Goal: Information Seeking & Learning: Check status

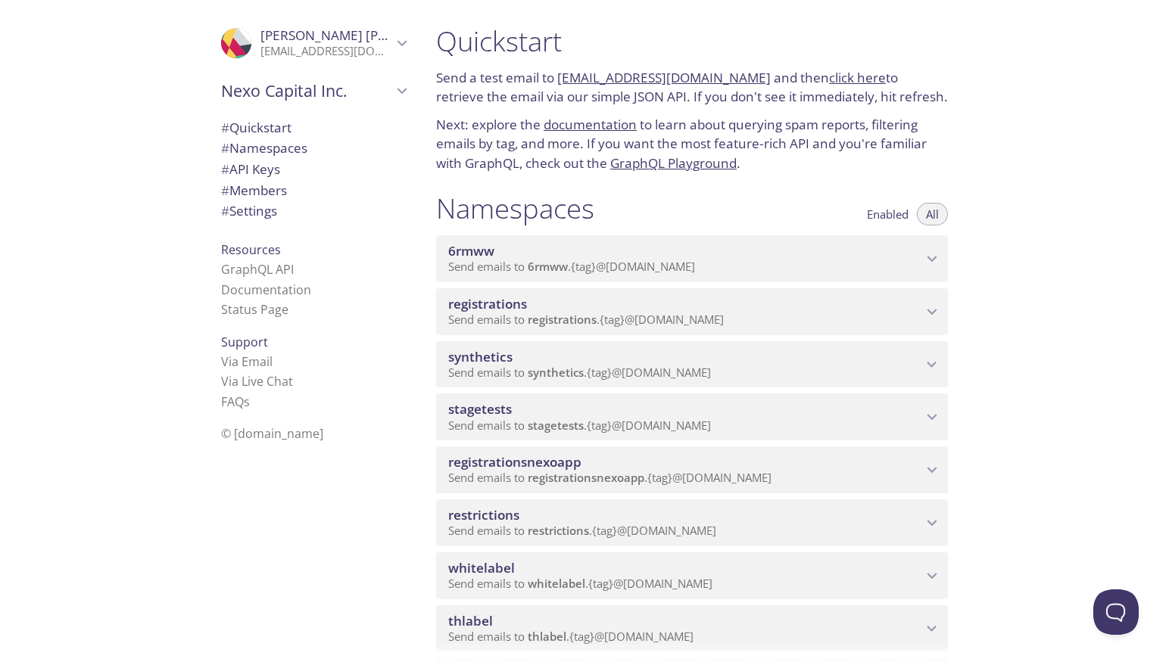
scroll to position [6, 0]
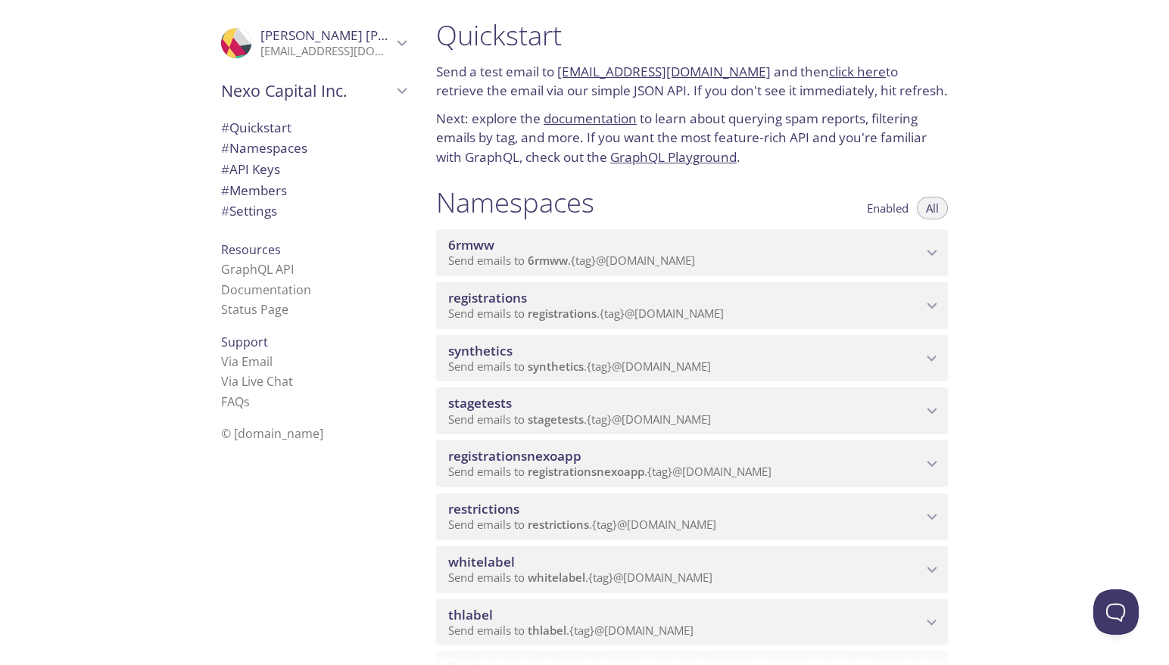
click at [578, 357] on span "synthetics" at bounding box center [685, 351] width 474 height 17
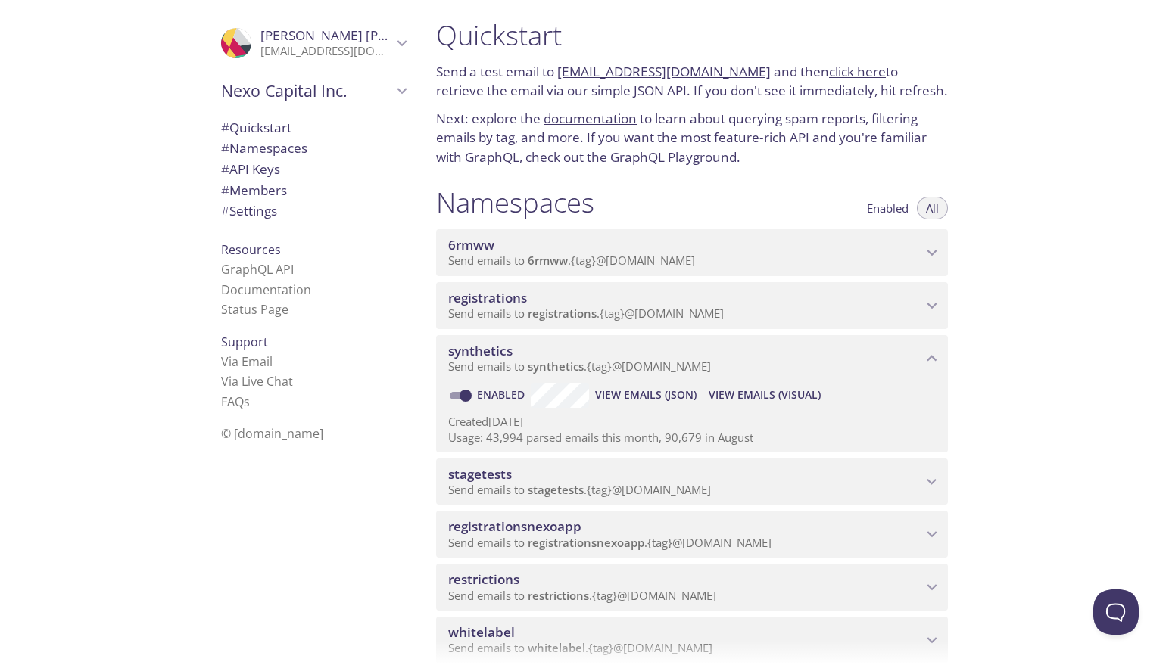
click at [727, 395] on span "View Emails (Visual)" at bounding box center [765, 395] width 112 height 18
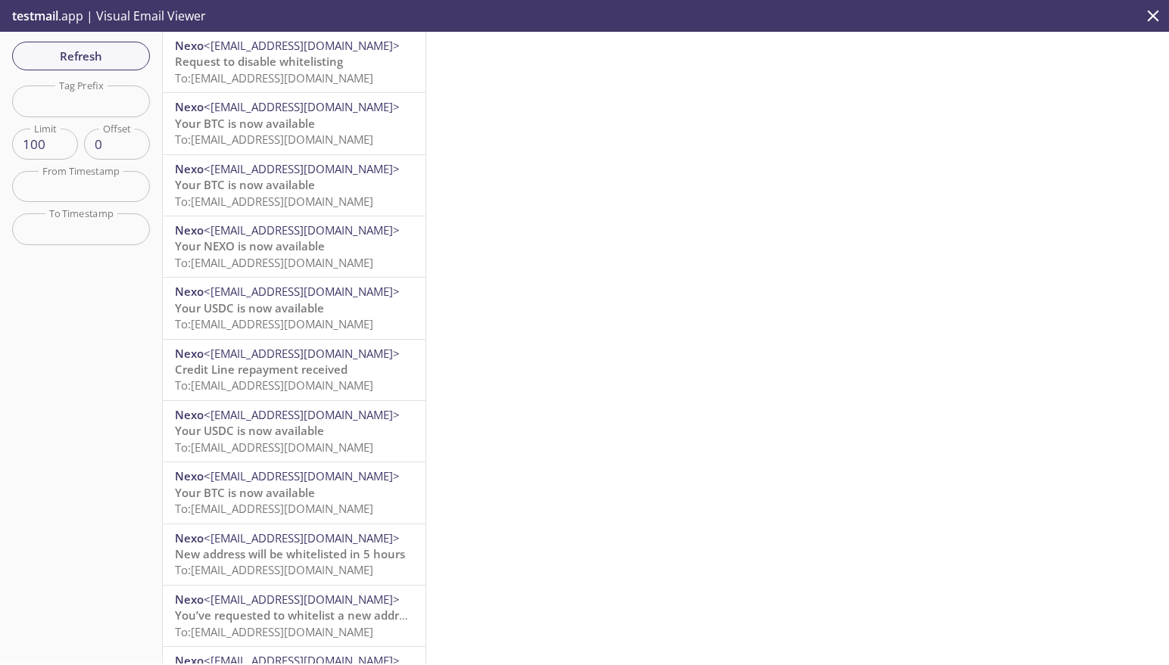
click at [324, 63] on span "Request to disable whitelisting" at bounding box center [259, 61] width 168 height 15
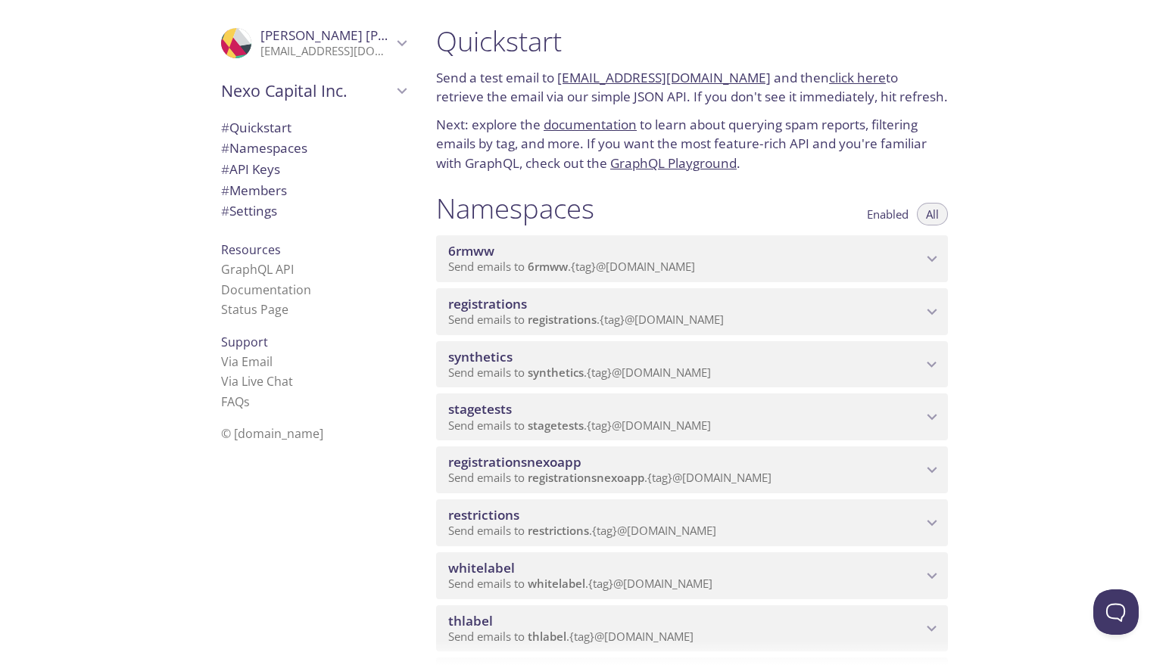
click at [593, 370] on span "Send emails to synthetics . {tag} @[DOMAIN_NAME]" at bounding box center [579, 372] width 263 height 15
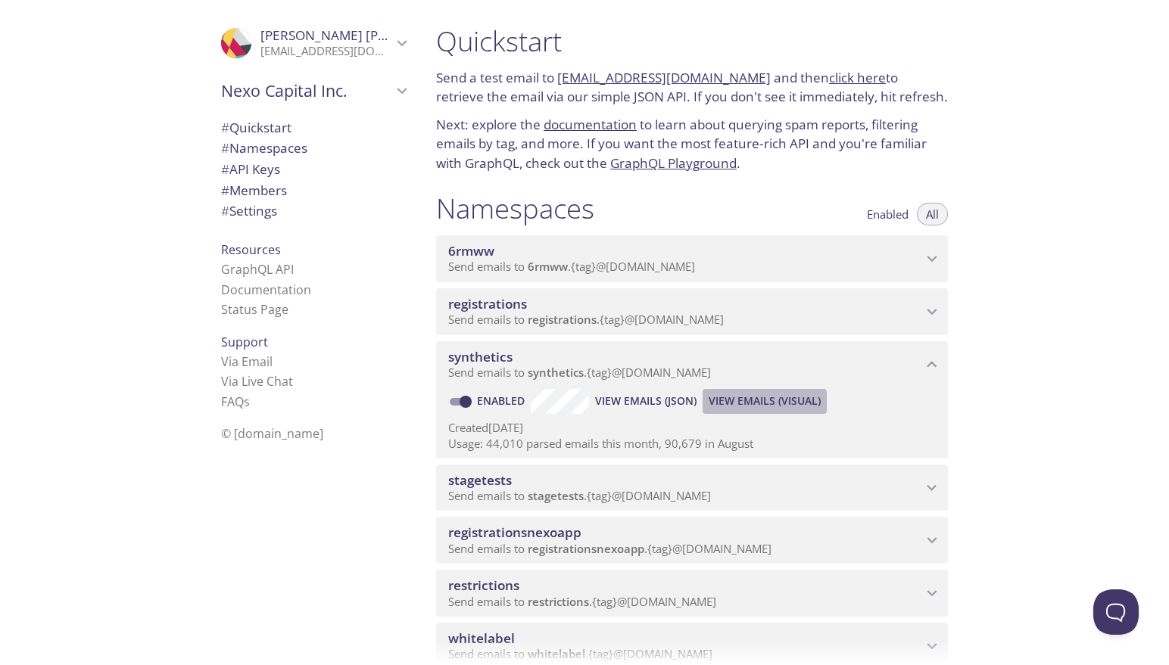
click at [728, 404] on span "View Emails (Visual)" at bounding box center [765, 401] width 112 height 18
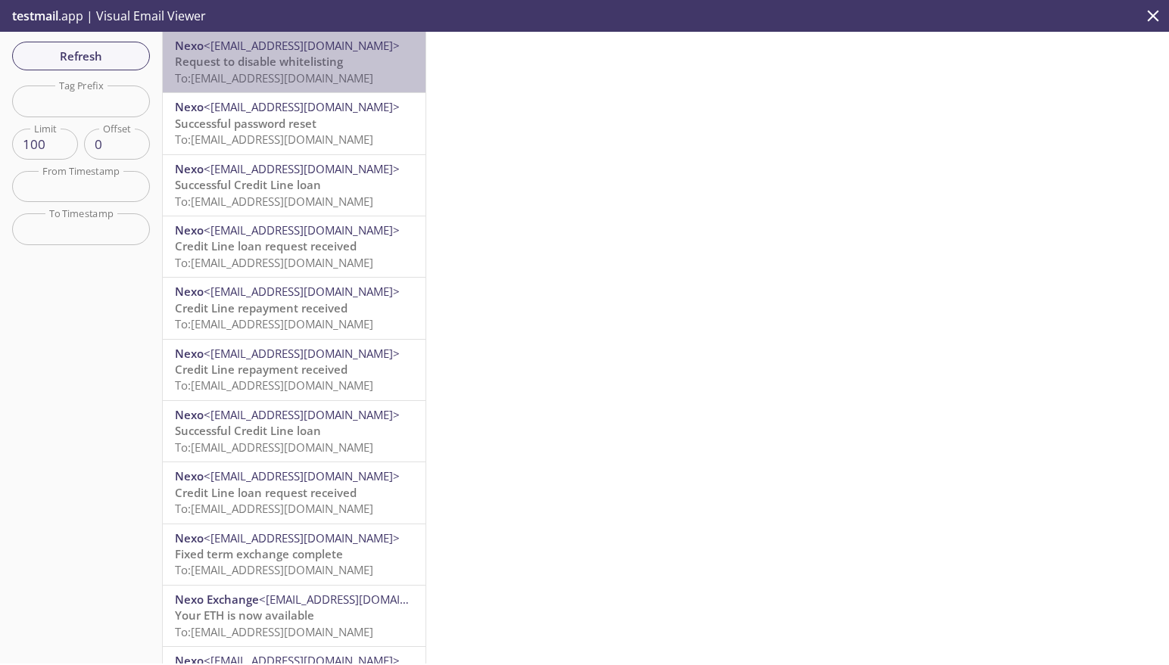
click at [256, 68] on span "Request to disable whitelisting" at bounding box center [259, 61] width 168 height 15
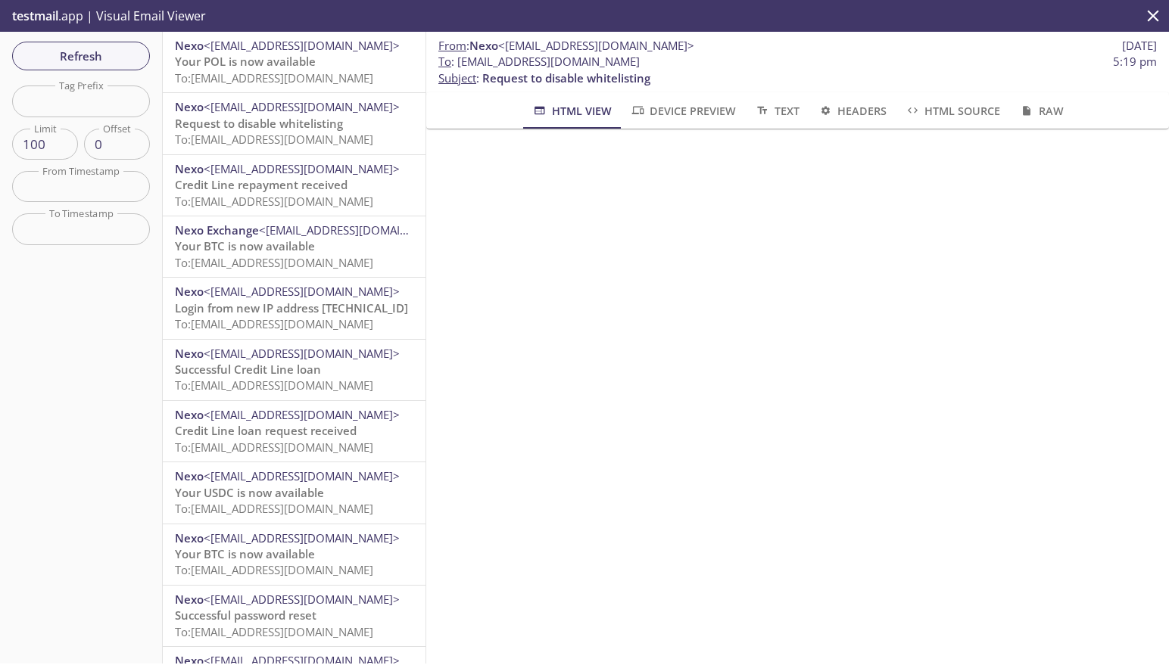
click at [287, 131] on span "Request to disable whitelisting" at bounding box center [259, 123] width 168 height 15
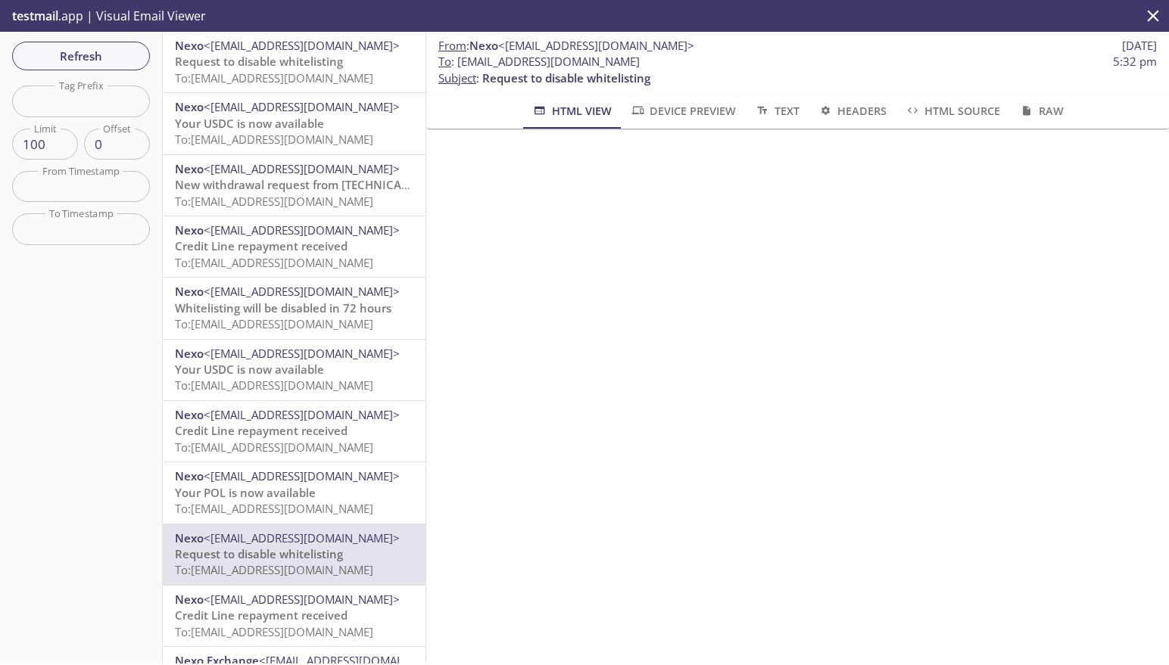
click at [297, 79] on span "To: synthetics.test-user-69andr@inbox.testmail.app" at bounding box center [274, 77] width 198 height 15
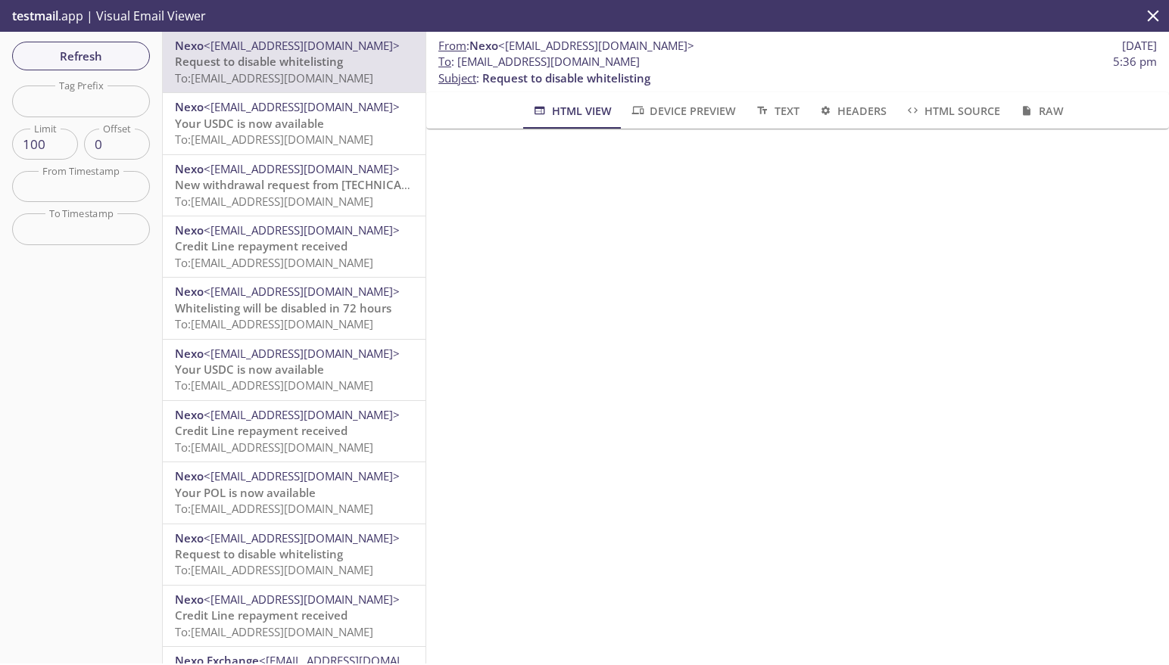
click at [815, 64] on span "To : synthetics.test-user-69andr@inbox.testmail.app 5:36 pm" at bounding box center [797, 62] width 718 height 16
